Goal: Book appointment/travel/reservation

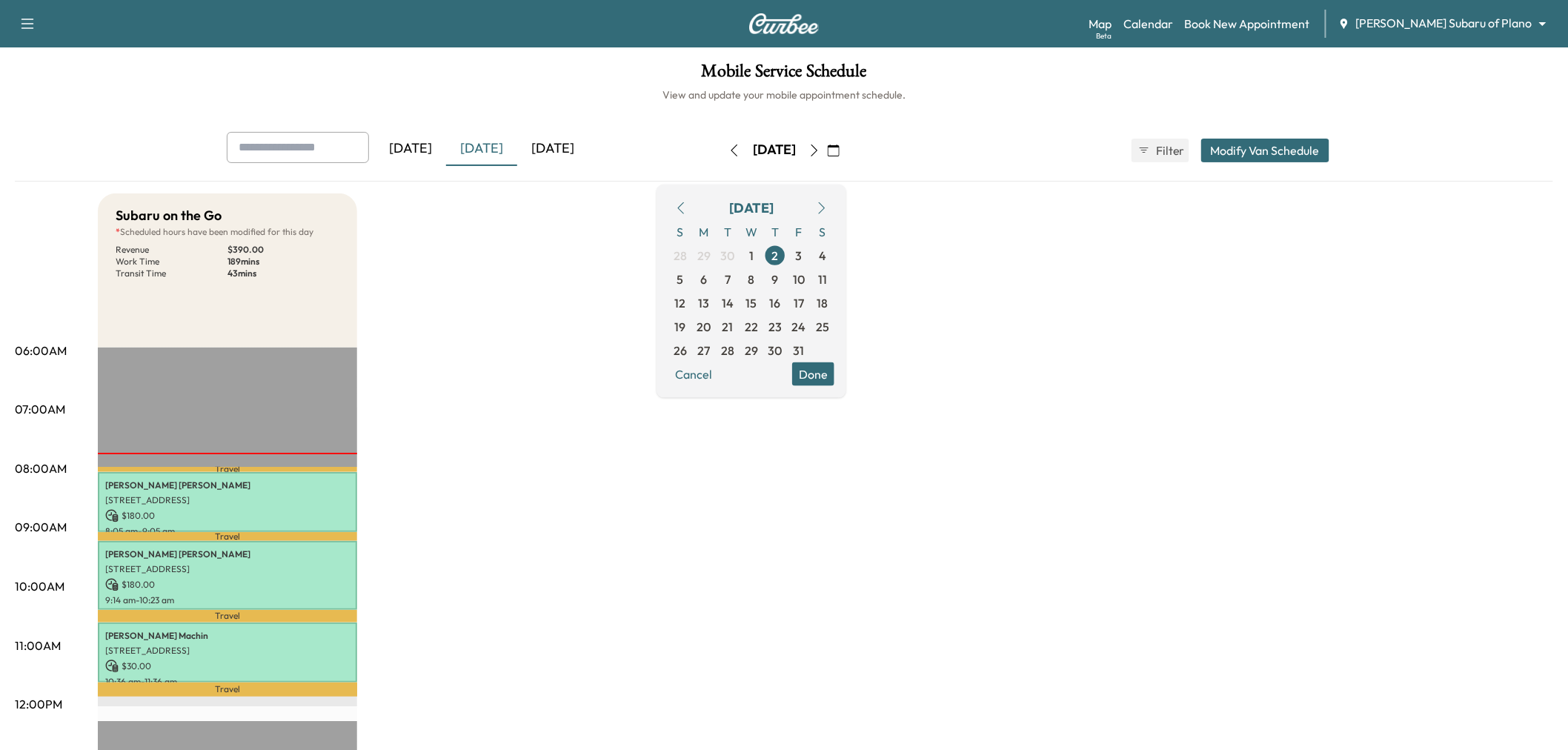
scroll to position [82, 0]
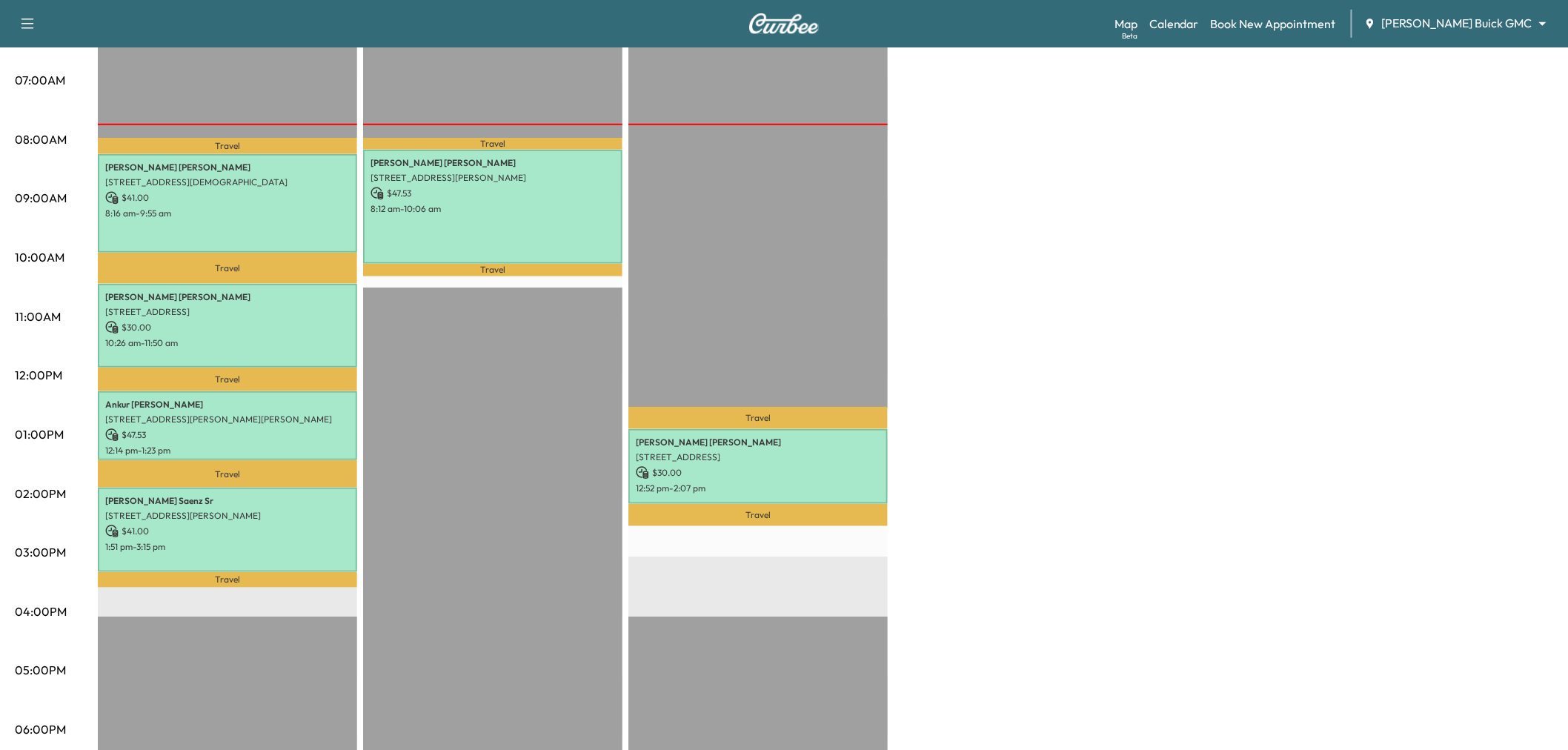
scroll to position [247, 0]
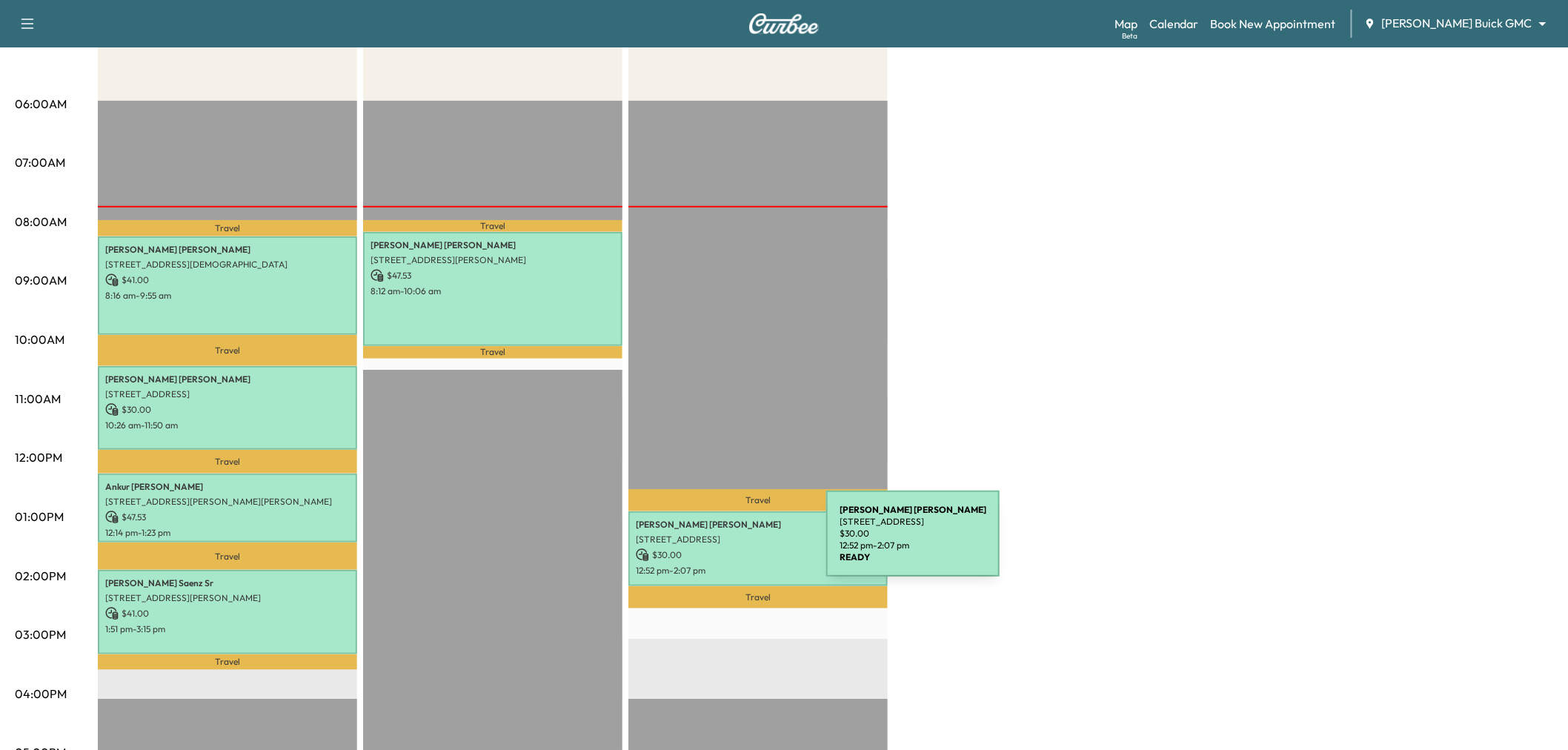
click at [715, 549] on p "$ 30.00" at bounding box center [758, 555] width 245 height 13
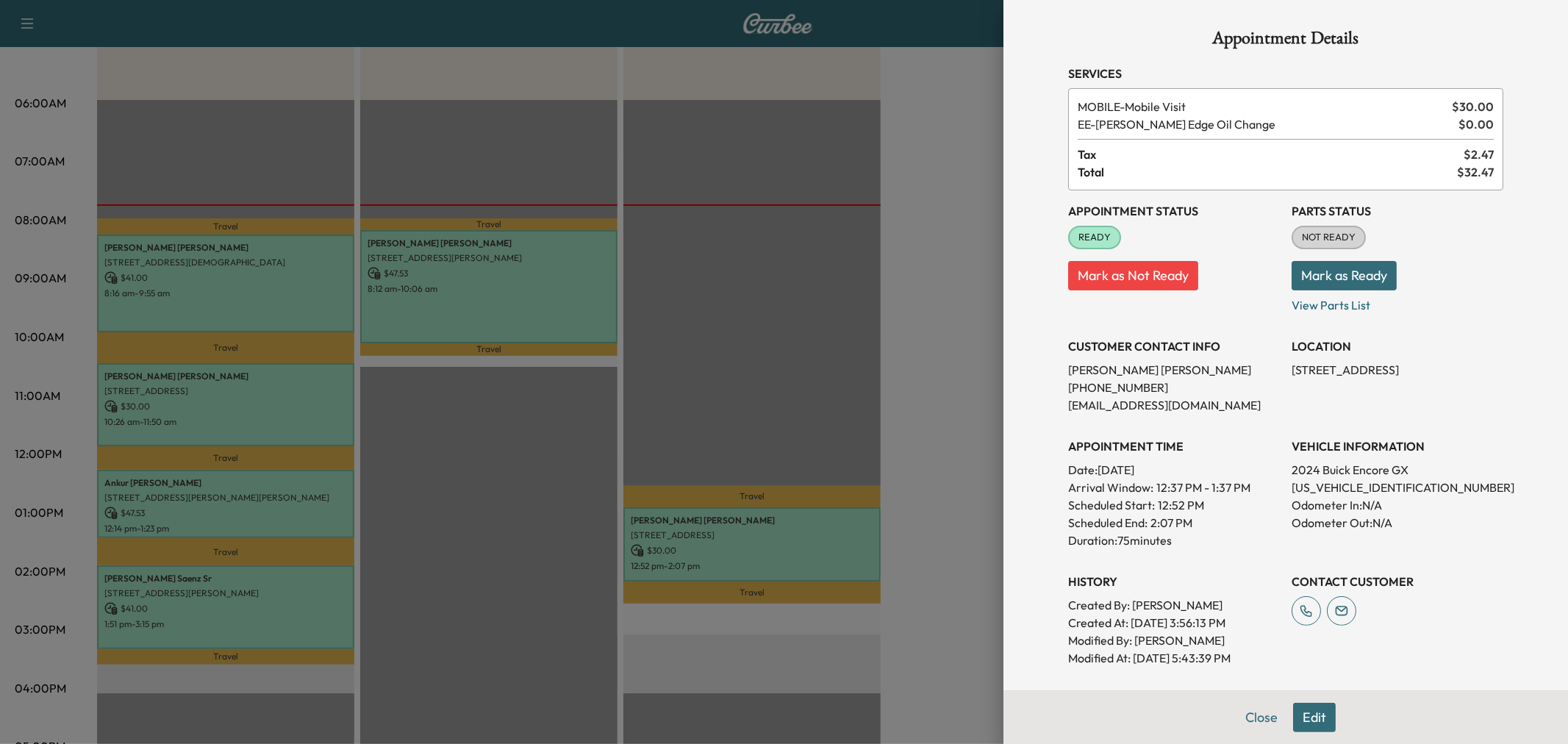
click at [730, 425] on div at bounding box center [784, 372] width 1568 height 744
